Goal: Transaction & Acquisition: Purchase product/service

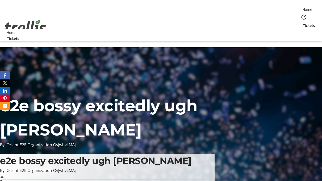
click at [303, 23] on span "Tickets" at bounding box center [309, 25] width 12 height 5
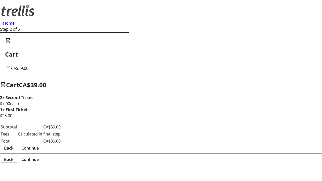
click at [39, 145] on span "Continue" at bounding box center [29, 148] width 17 height 6
